Goal: Find specific page/section: Find specific page/section

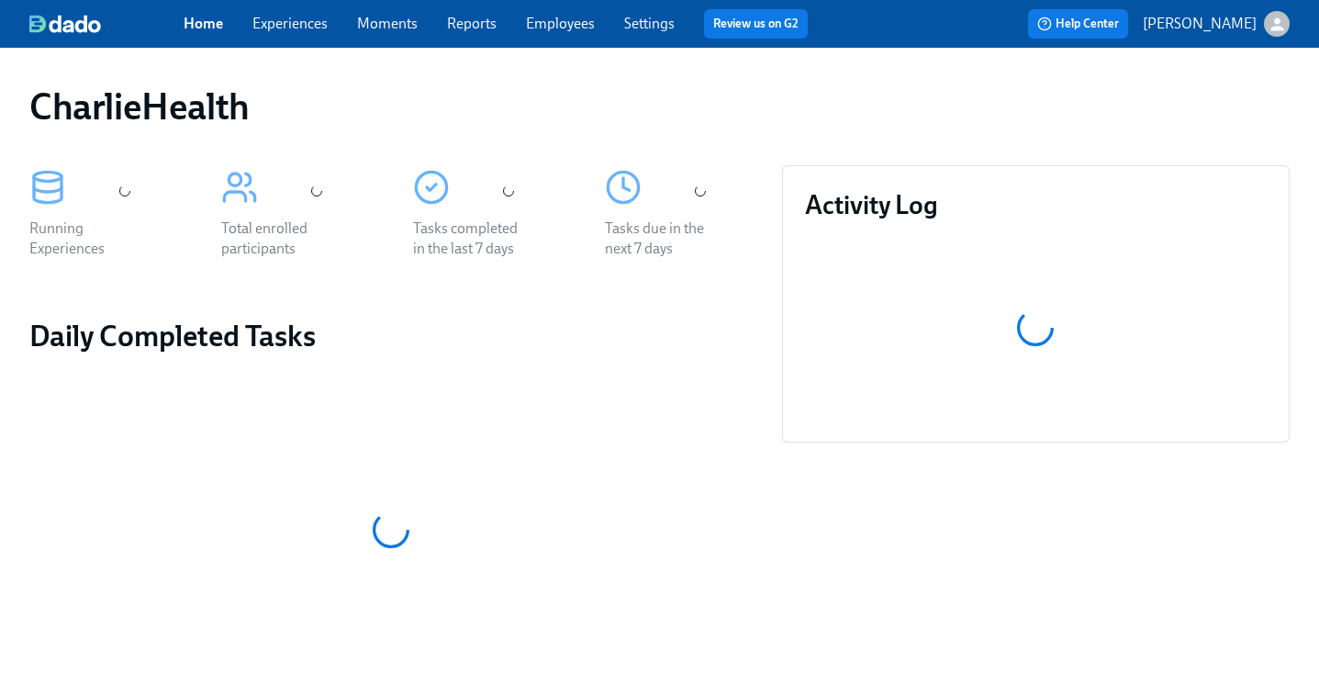
click at [634, 84] on div "CharlieHealth" at bounding box center [659, 106] width 1260 height 44
click at [556, 20] on link "Employees" at bounding box center [560, 23] width 69 height 17
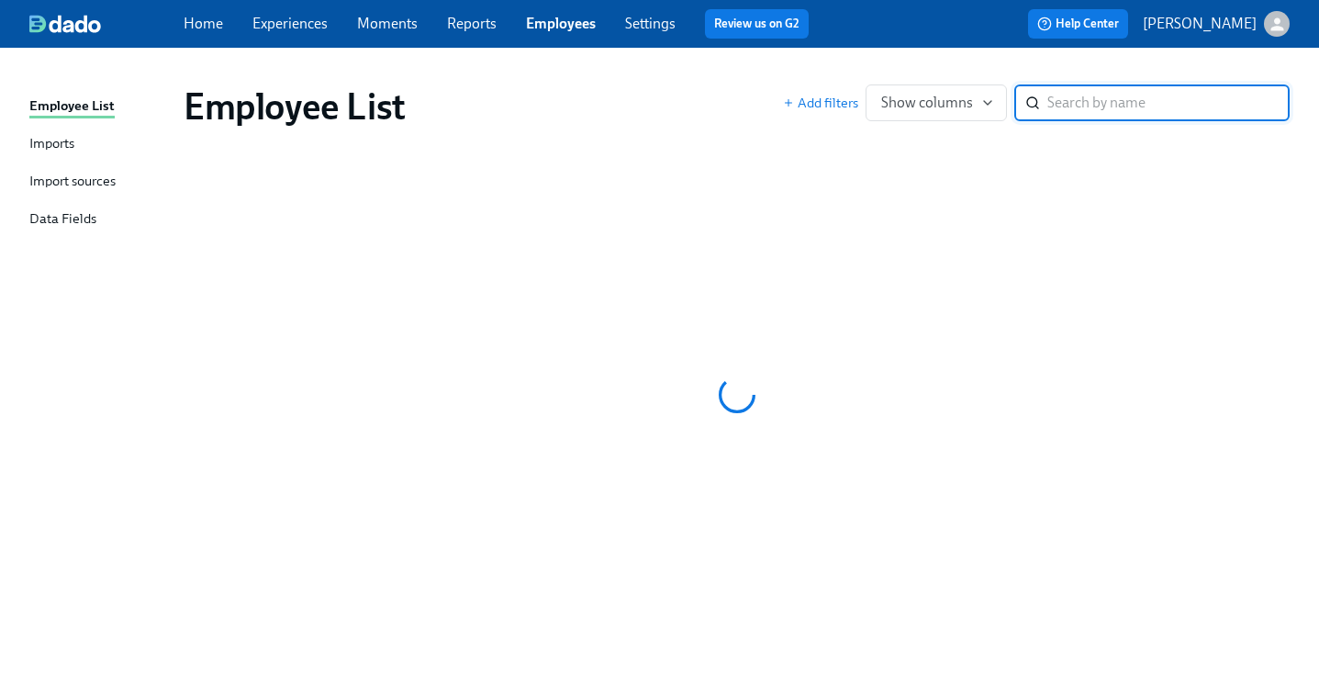
click at [689, 60] on div "Employee List Imports Import sources Data Fields Employee List Add filters Show…" at bounding box center [659, 361] width 1319 height 626
click at [708, 84] on div "Employee List" at bounding box center [483, 106] width 599 height 44
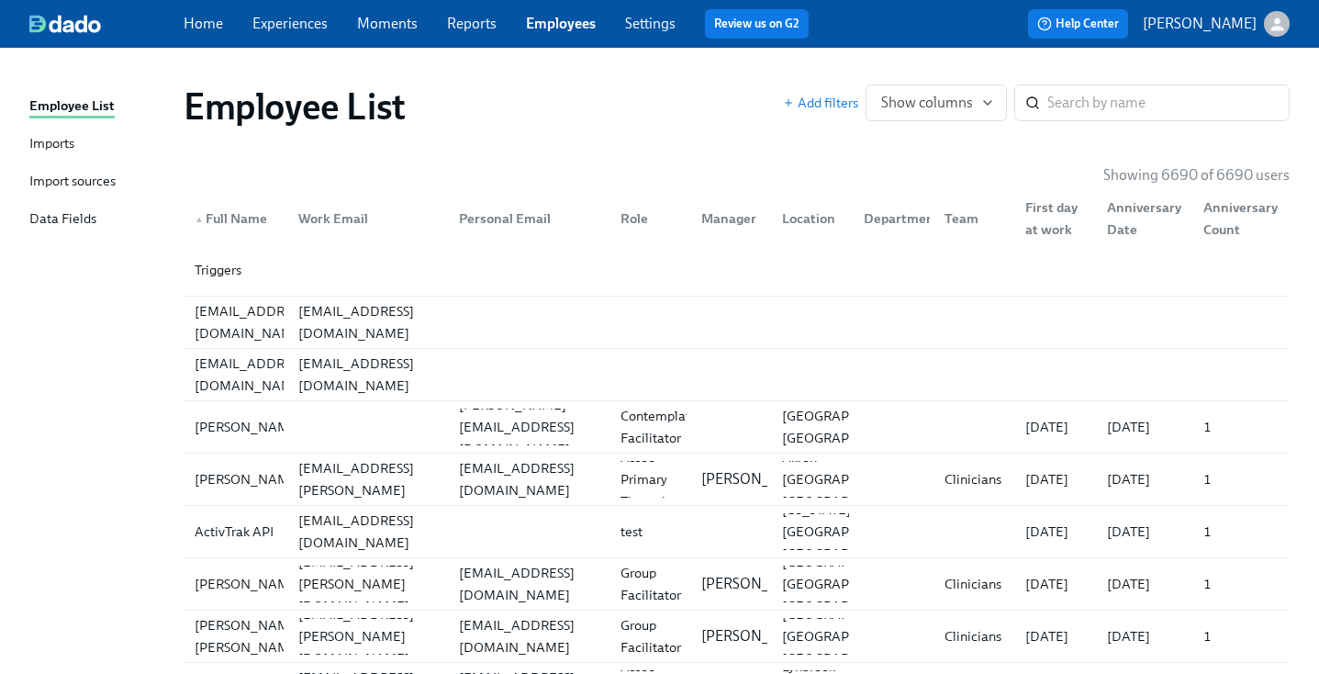
click at [708, 84] on div "Employee List" at bounding box center [483, 106] width 599 height 44
click at [743, 95] on div "Employee List" at bounding box center [483, 106] width 599 height 44
click at [1059, 90] on input "search" at bounding box center [1168, 102] width 242 height 37
click at [756, 125] on div "Employee List" at bounding box center [483, 106] width 599 height 44
click at [1106, 87] on input "search" at bounding box center [1168, 102] width 242 height 37
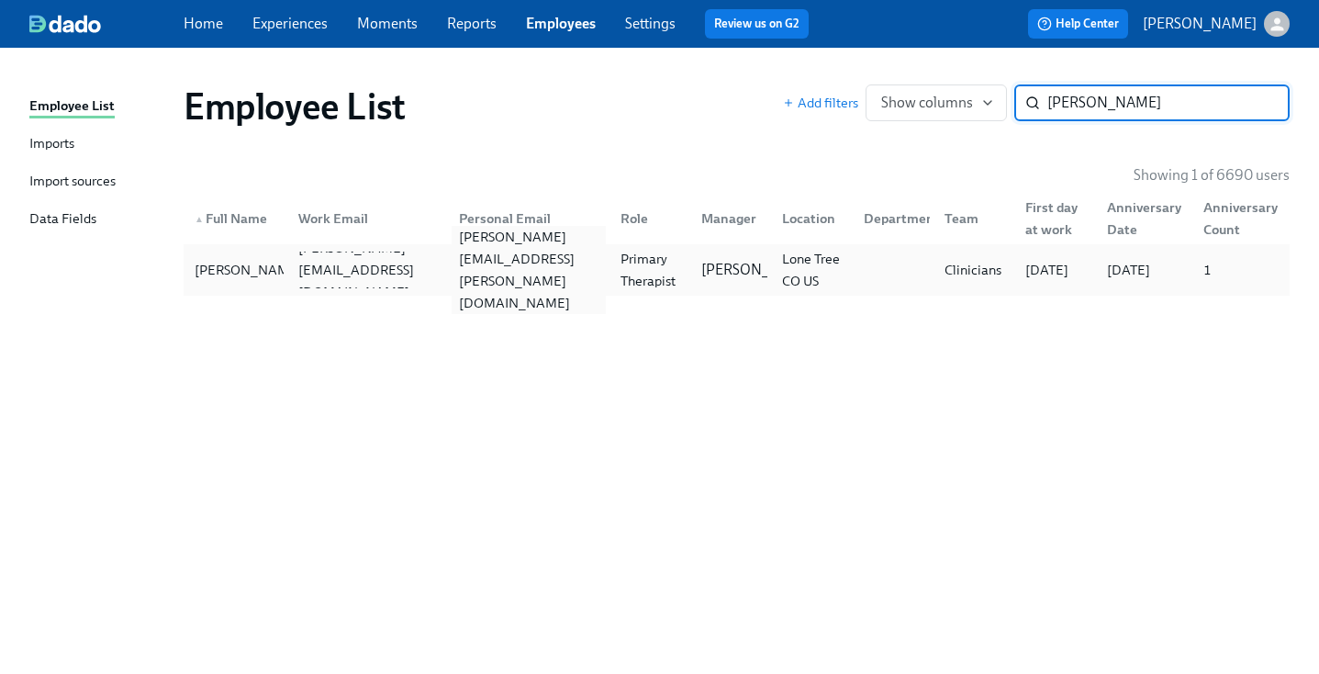
type input "[PERSON_NAME]"
click at [563, 281] on div "[PERSON_NAME][EMAIL_ADDRESS][PERSON_NAME][DOMAIN_NAME]" at bounding box center [524, 269] width 161 height 37
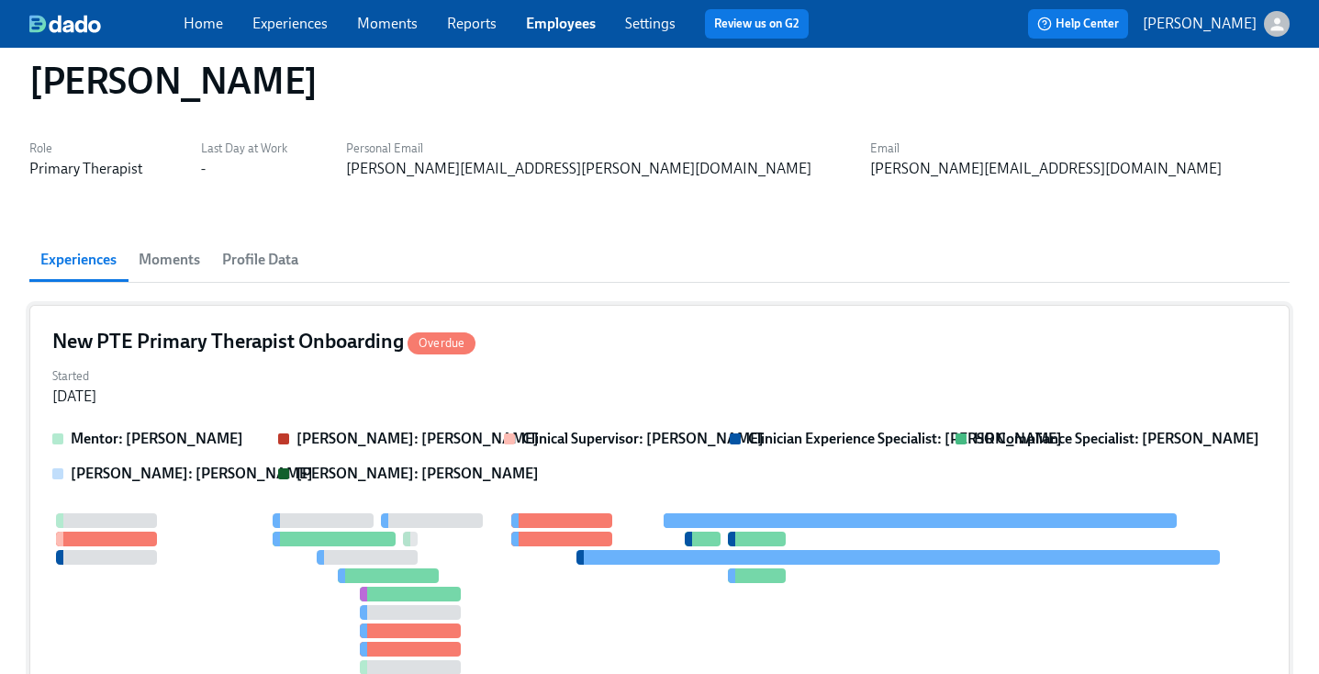
scroll to position [35, 0]
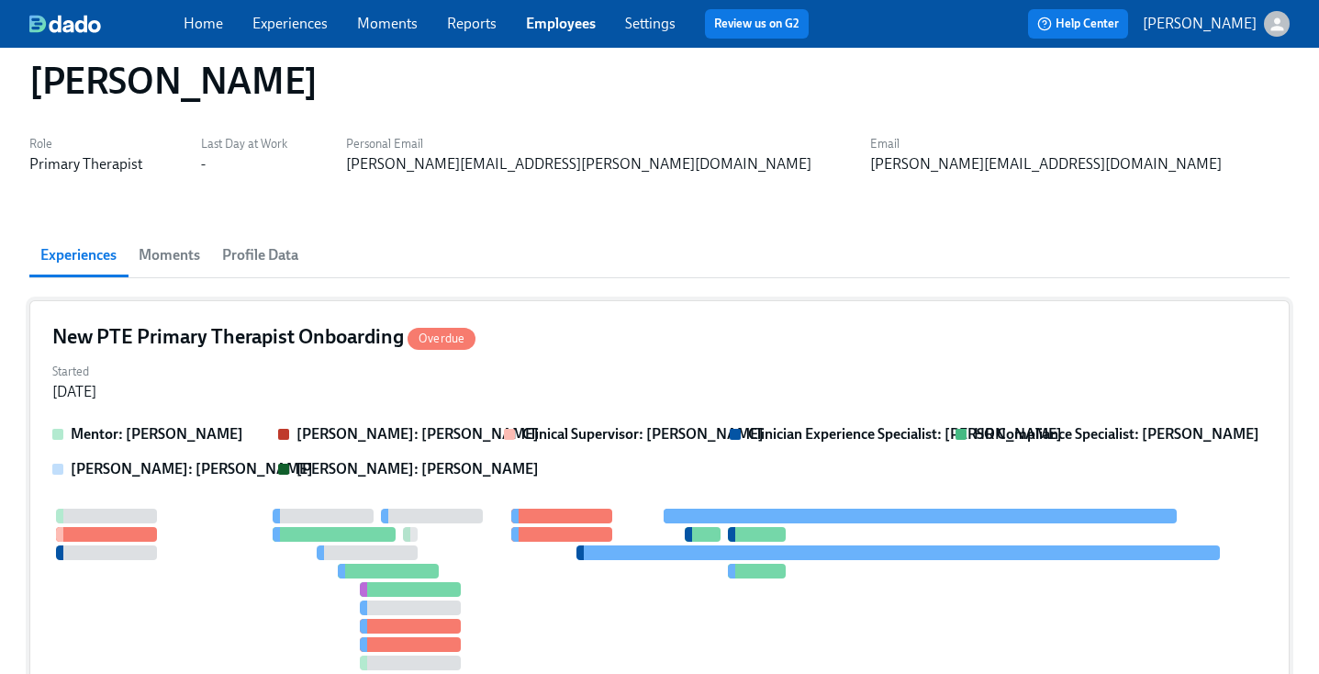
click at [619, 394] on div "Started [DATE]" at bounding box center [659, 380] width 1214 height 44
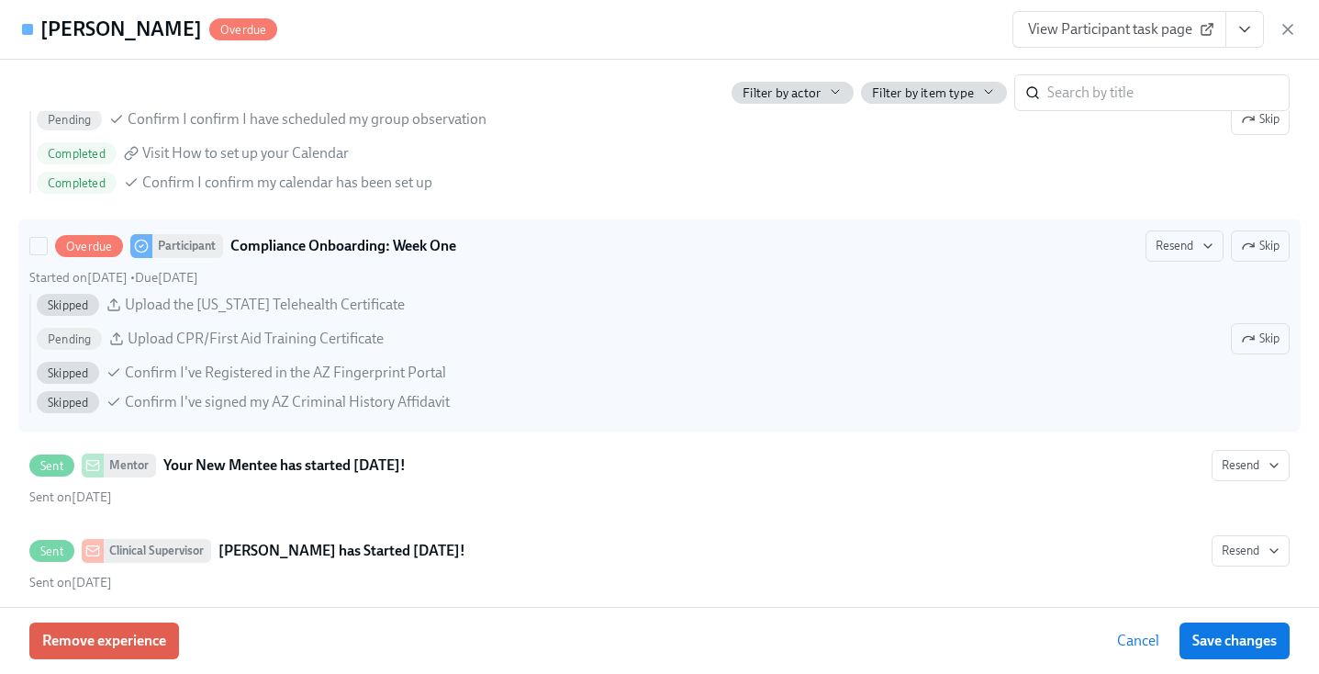
scroll to position [2146, 0]
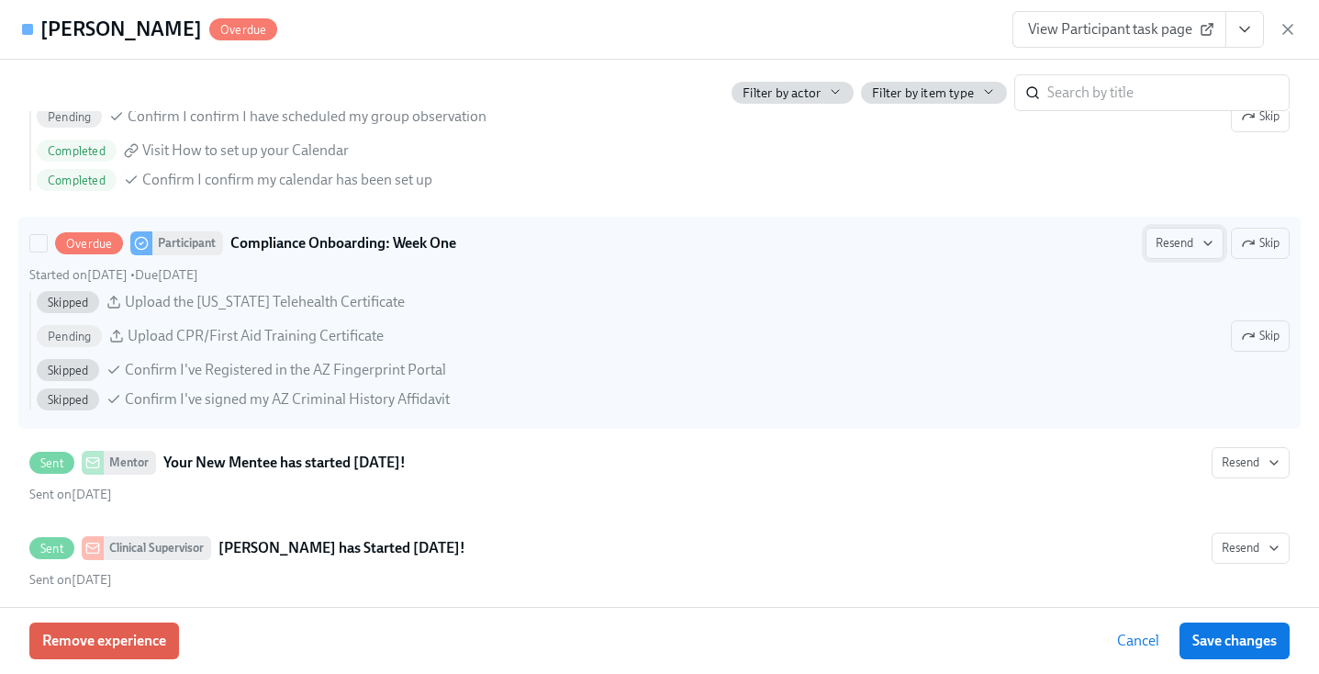
click at [1147, 248] on button "Resend" at bounding box center [1184, 243] width 78 height 31
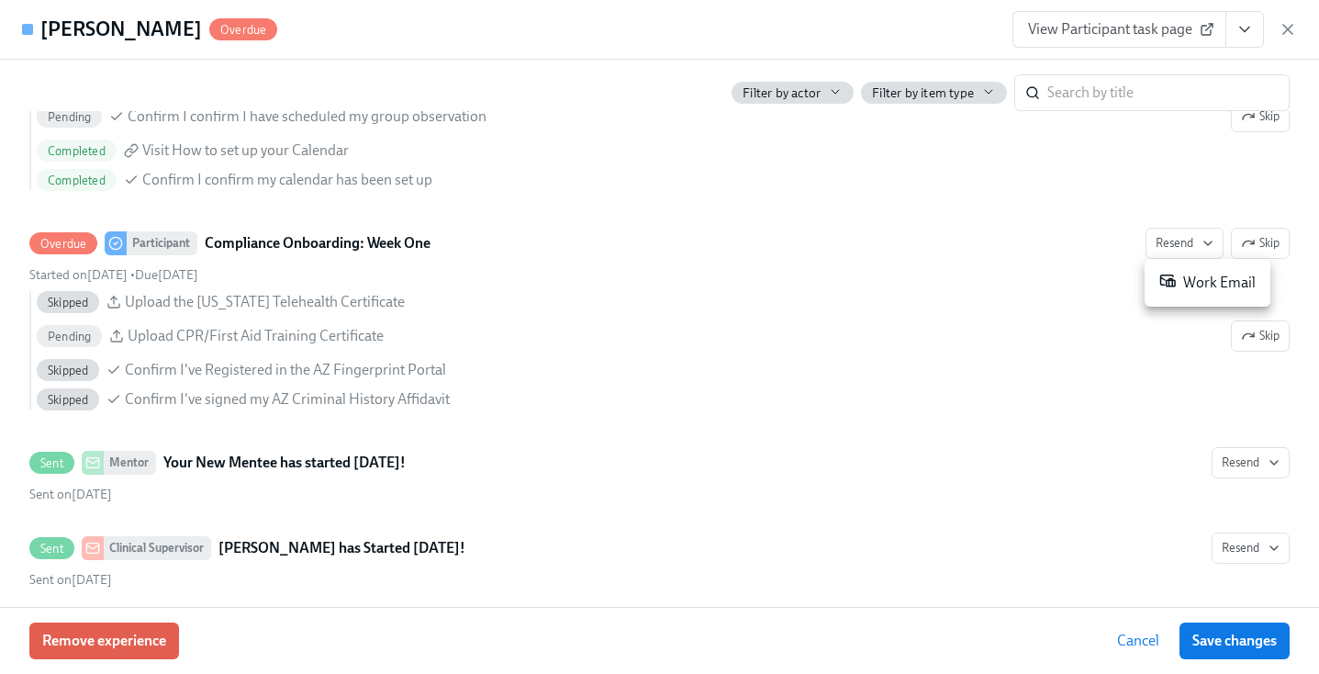
click at [1177, 296] on li "Work Email" at bounding box center [1207, 282] width 126 height 33
click at [925, 371] on div at bounding box center [659, 337] width 1319 height 674
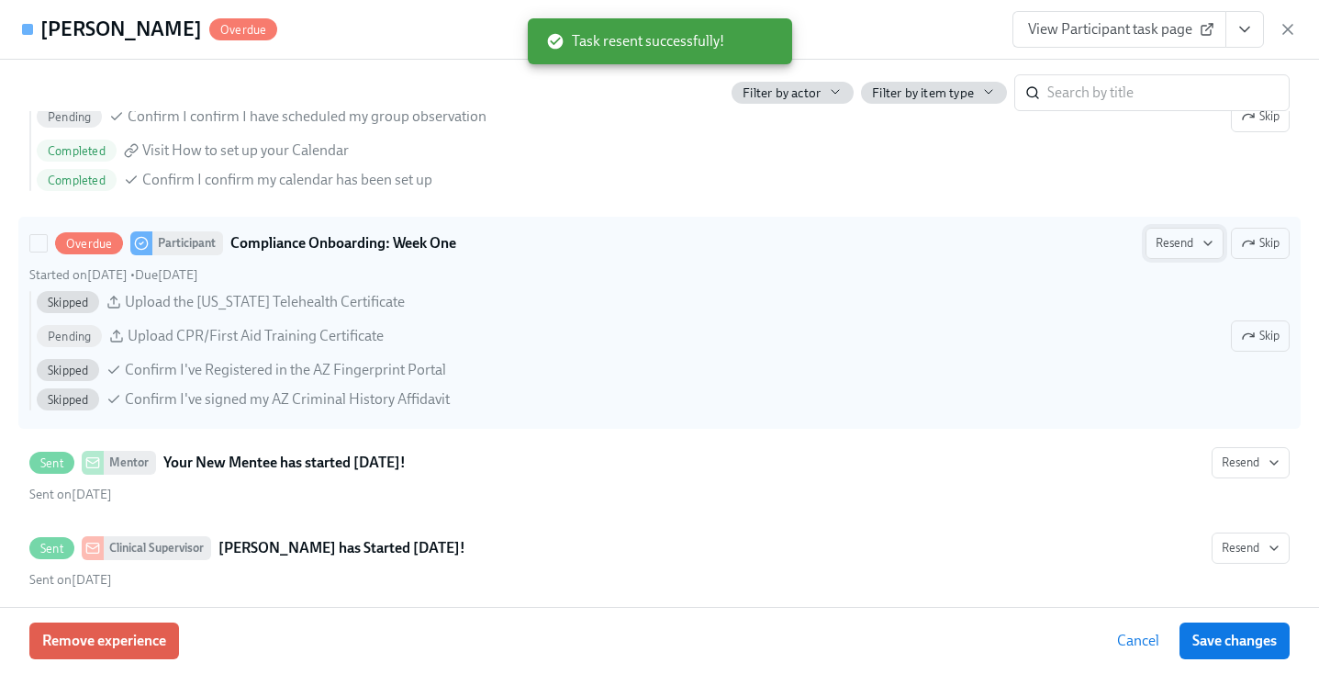
click at [1163, 247] on span "Resend" at bounding box center [1184, 243] width 58 height 18
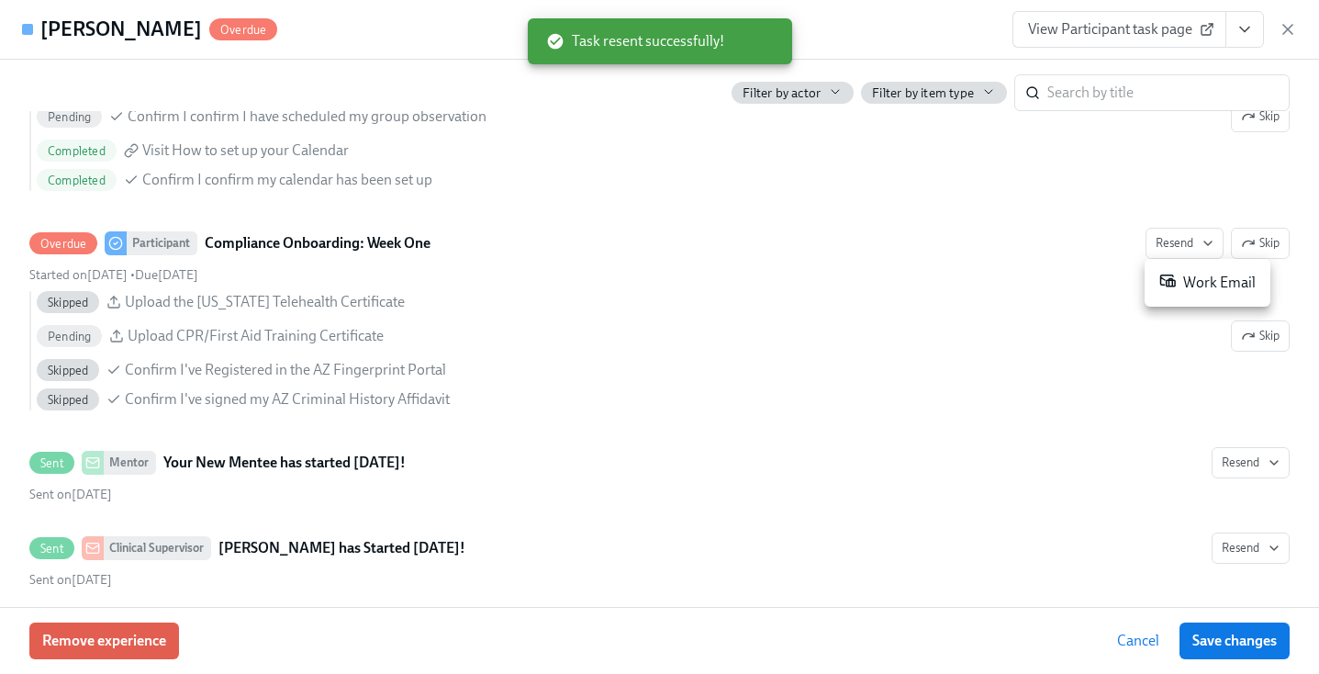
click at [912, 266] on div at bounding box center [659, 337] width 1319 height 674
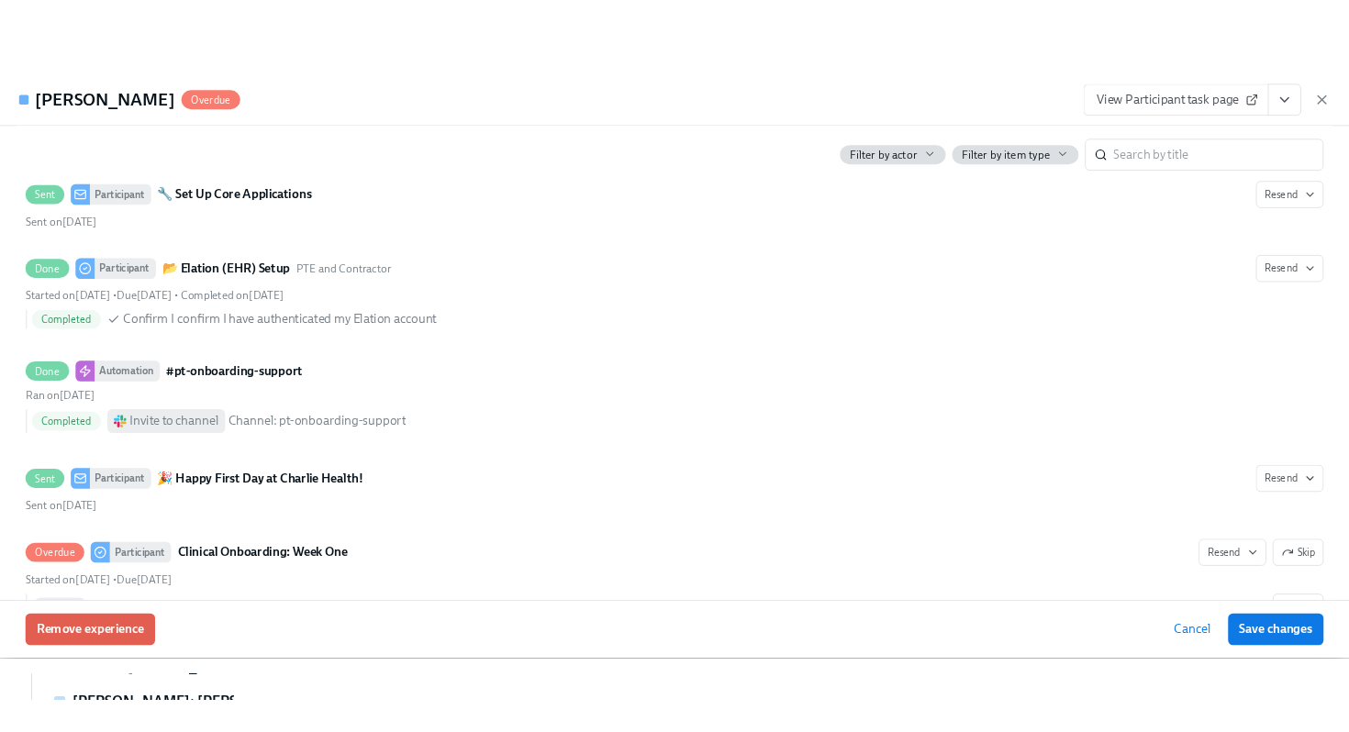
scroll to position [0, 0]
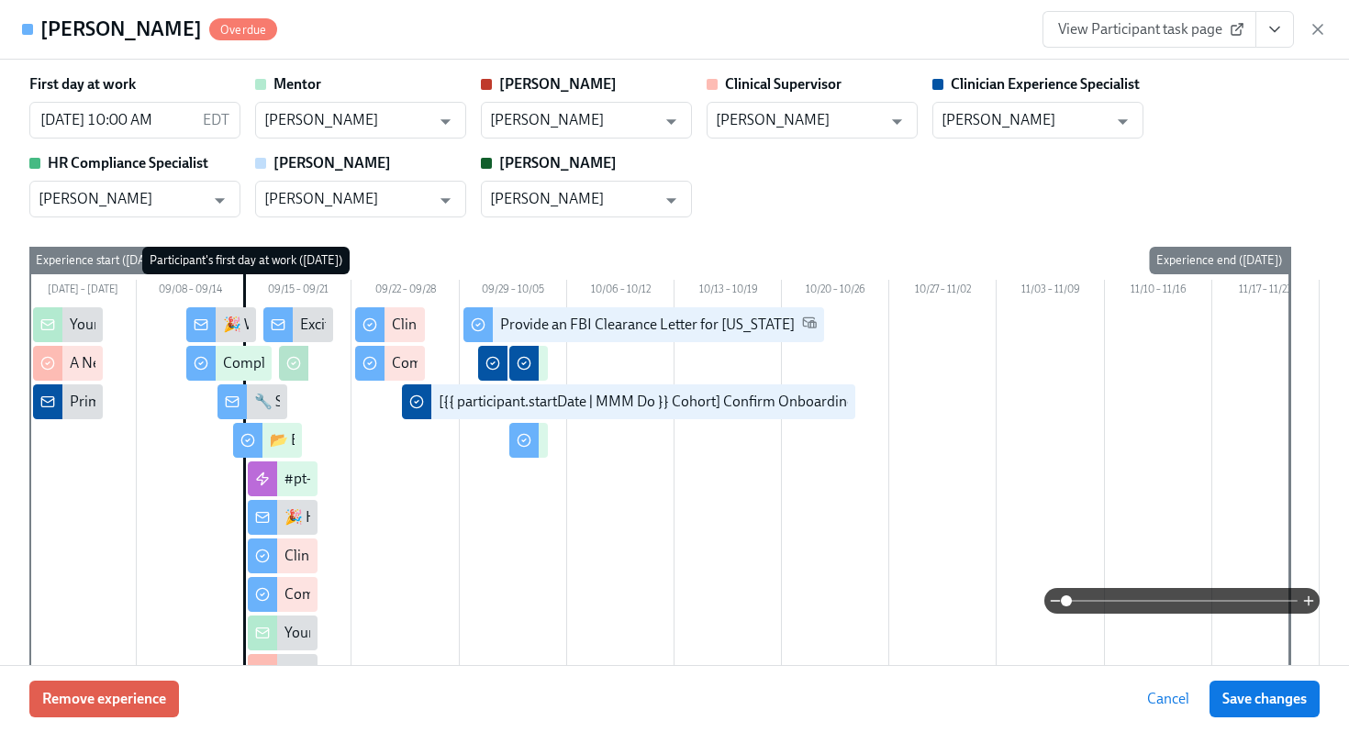
click at [1272, 40] on button "View task page" at bounding box center [1274, 29] width 39 height 37
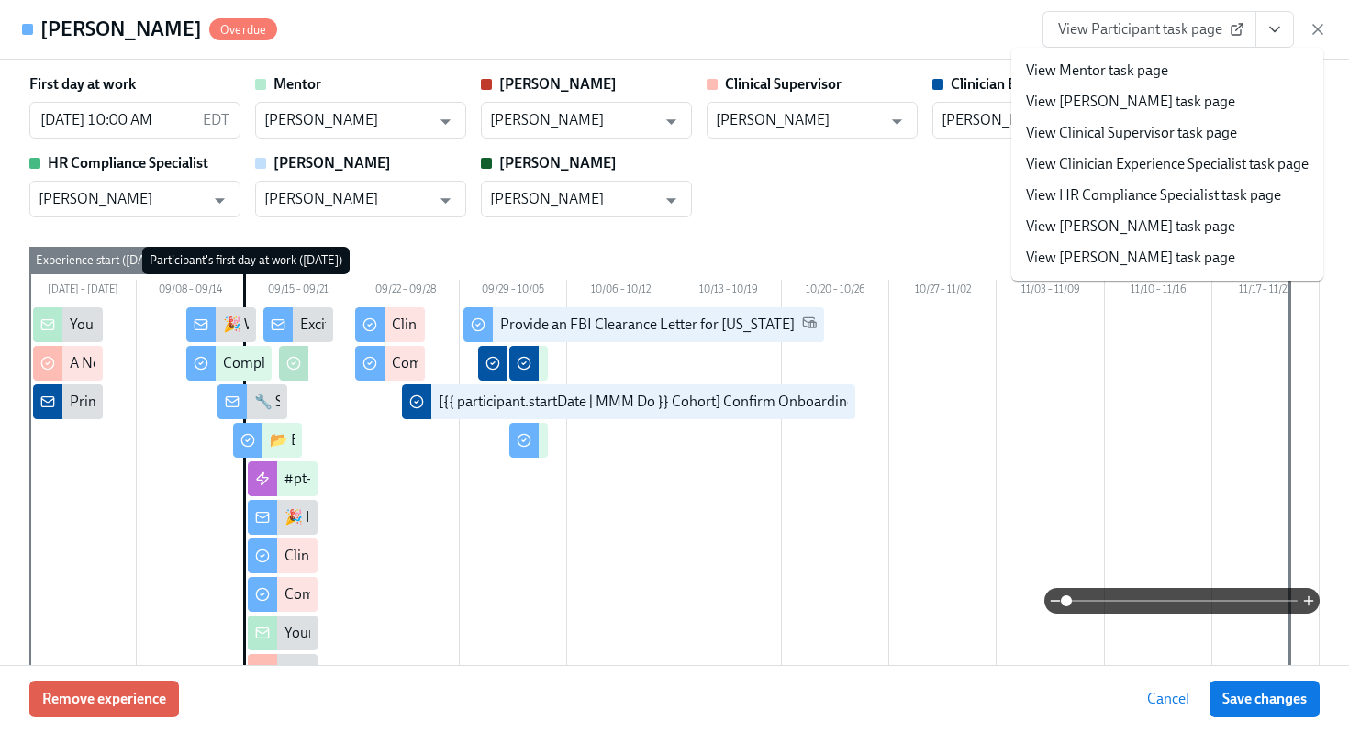
click at [1129, 195] on link "View HR Compliance Specialist task page" at bounding box center [1153, 195] width 255 height 20
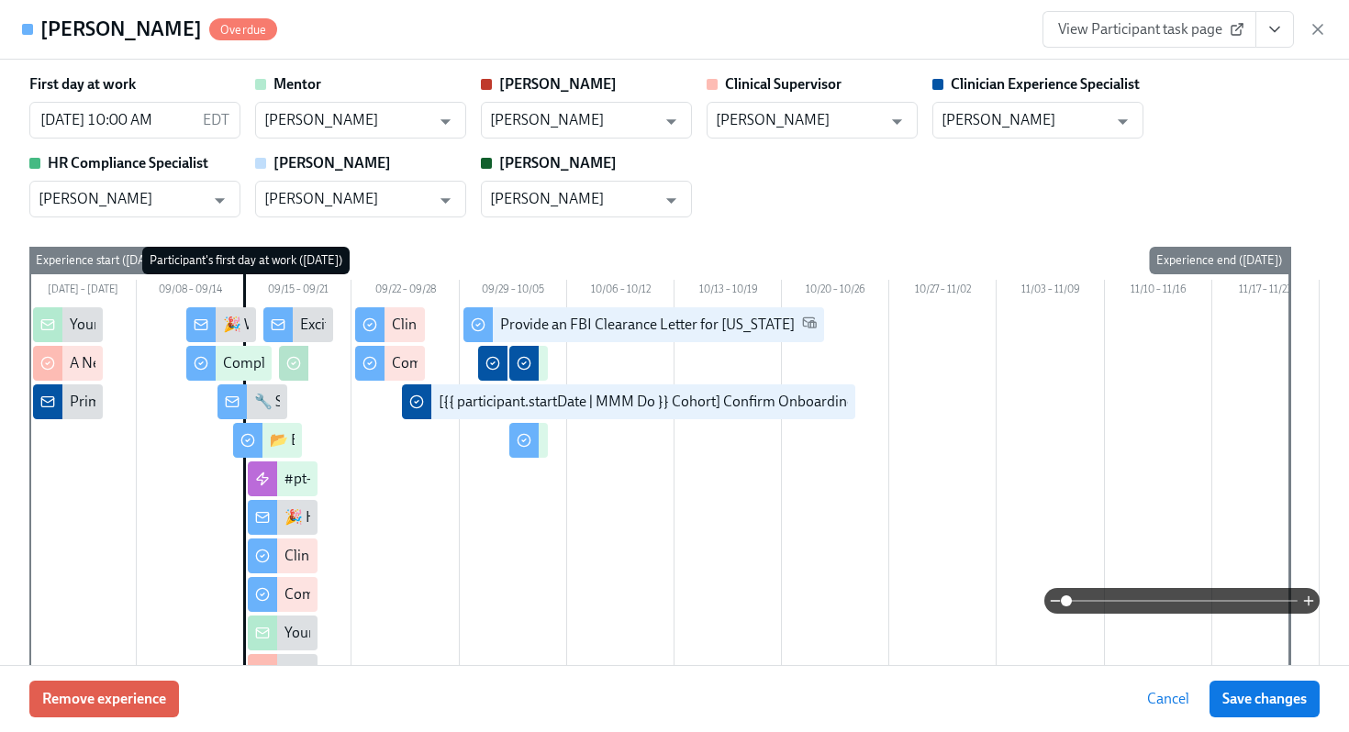
click at [1266, 153] on div "First day at work [DATE] 10:00 AM EDT ​ Mentor [PERSON_NAME] ​ [PERSON_NAME] ​ …" at bounding box center [674, 145] width 1290 height 143
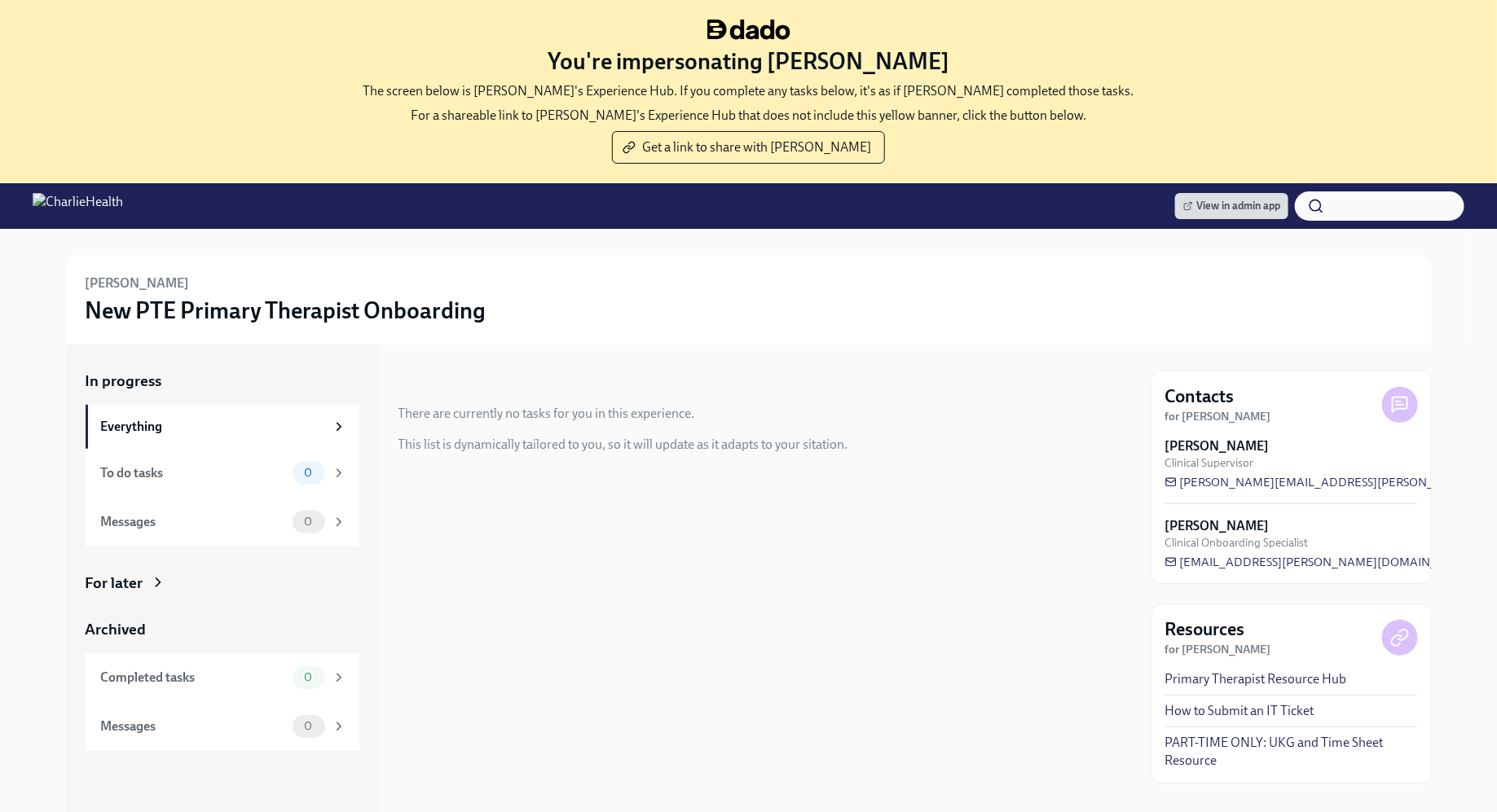
click at [769, 551] on div "In progress There are currently no tasks for you in this experience. This list …" at bounding box center [765, 669] width 733 height 650
